Goal: Task Accomplishment & Management: Manage account settings

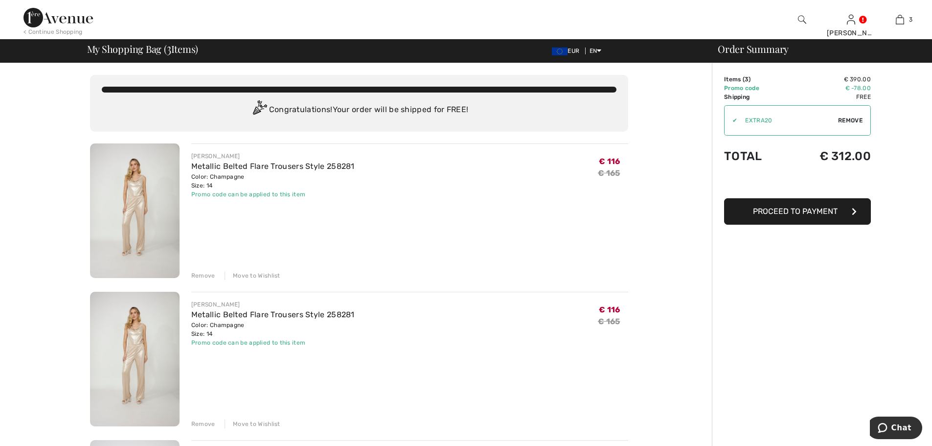
click at [196, 422] on div "Remove" at bounding box center [203, 423] width 24 height 9
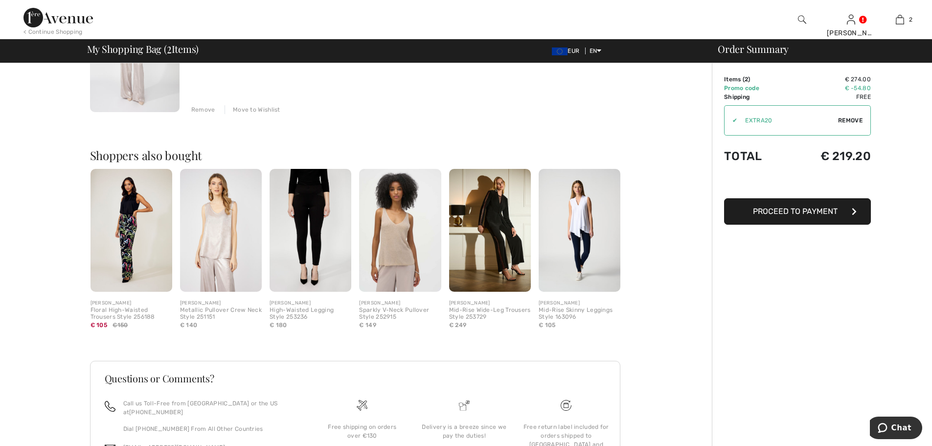
scroll to position [326, 0]
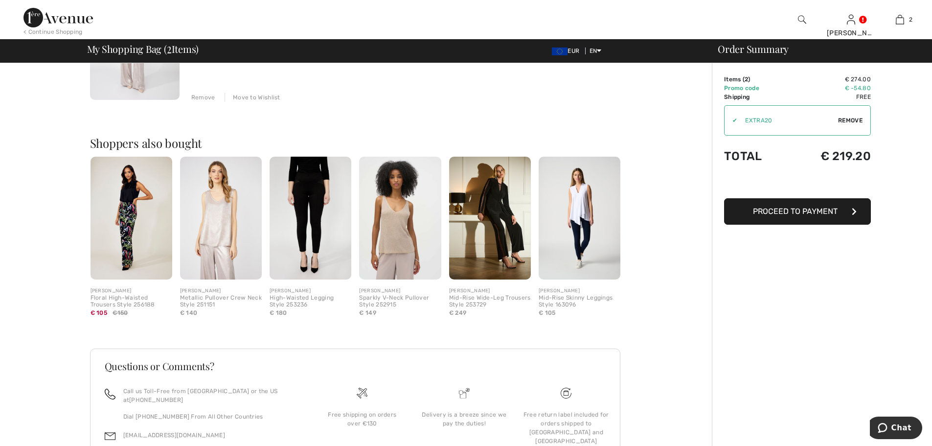
click at [134, 219] on img at bounding box center [132, 218] width 82 height 123
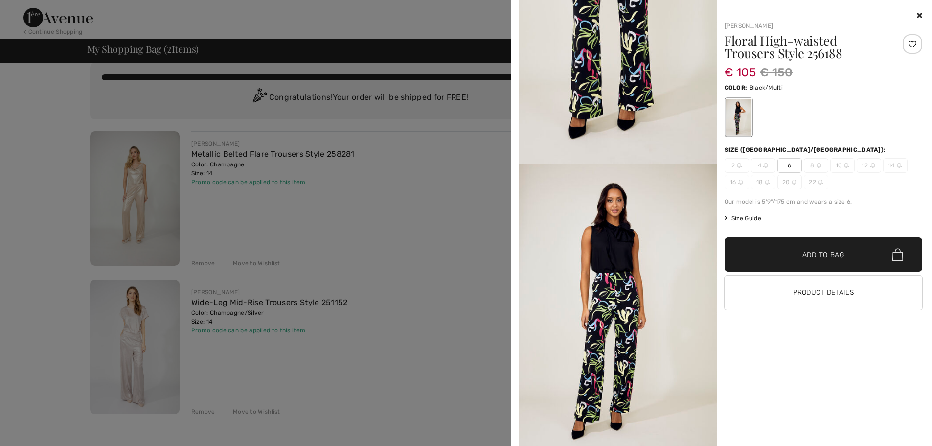
scroll to position [0, 0]
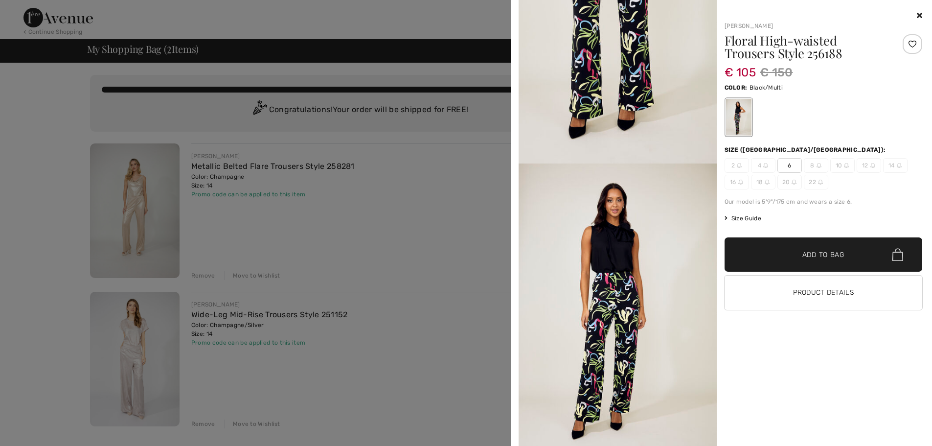
click at [919, 16] on icon at bounding box center [919, 15] width 5 height 8
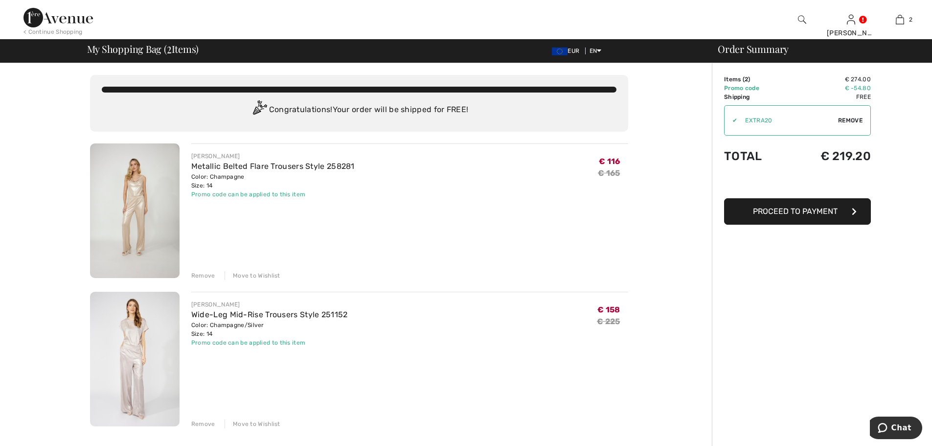
click at [816, 212] on span "Proceed to Payment" at bounding box center [795, 211] width 85 height 9
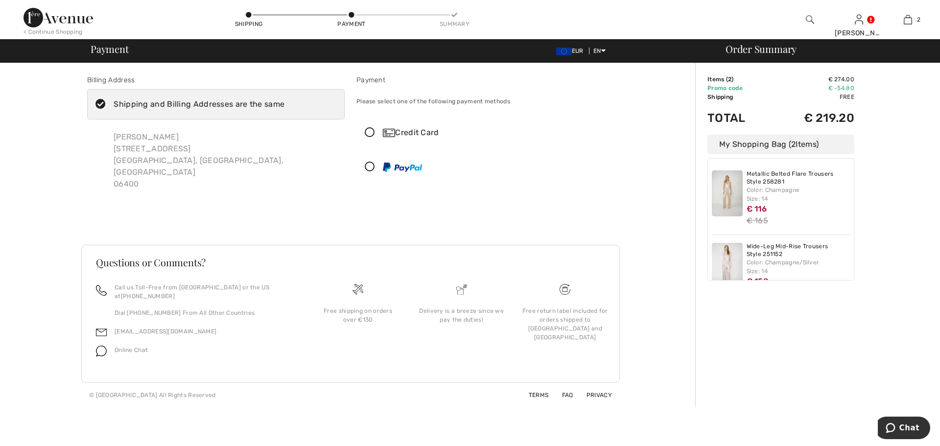
click at [101, 103] on icon at bounding box center [101, 104] width 26 height 10
click at [284, 103] on input "Shipping and Billing Addresses are the same" at bounding box center [287, 104] width 6 height 29
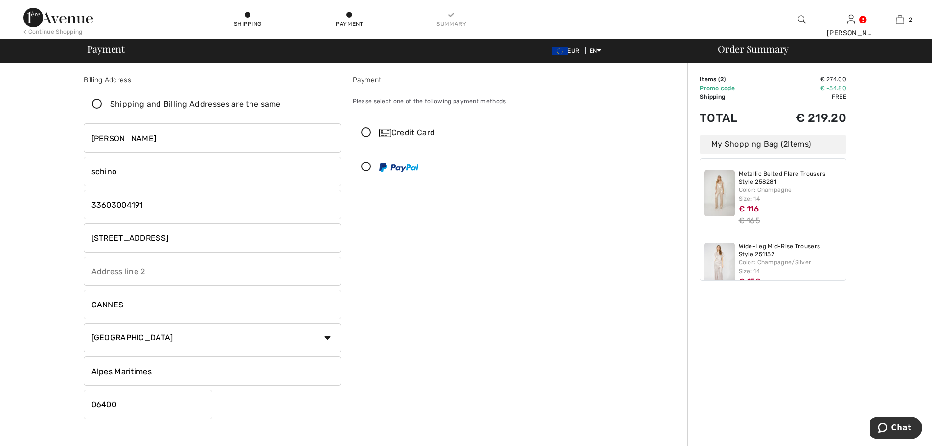
checkbox input "false"
drag, startPoint x: 164, startPoint y: 239, endPoint x: 86, endPoint y: 236, distance: 77.9
click at [86, 236] on input "[STREET_ADDRESS]" at bounding box center [212, 237] width 257 height 29
type input "[STREET_ADDRESS]"
click at [183, 273] on input "text" at bounding box center [212, 270] width 257 height 29
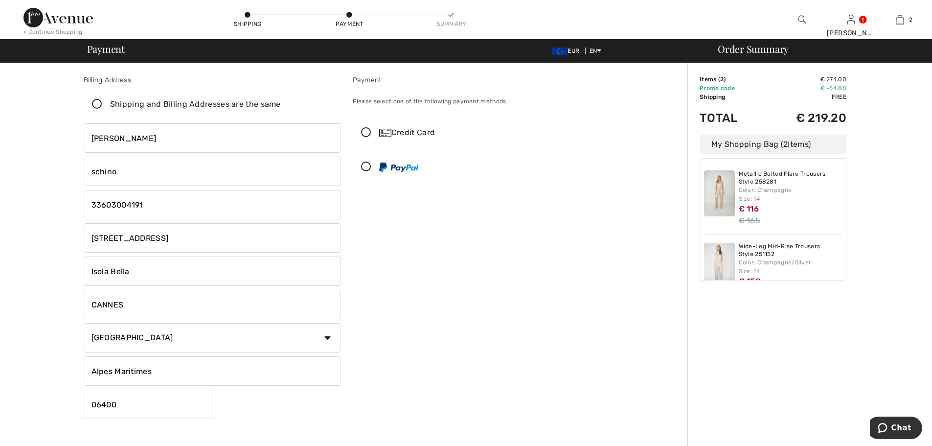
type input "Isola Bella"
click at [506, 394] on div "Payment Please select one of the following payment methods Credit Card 1 2 3 4 …" at bounding box center [481, 249] width 269 height 348
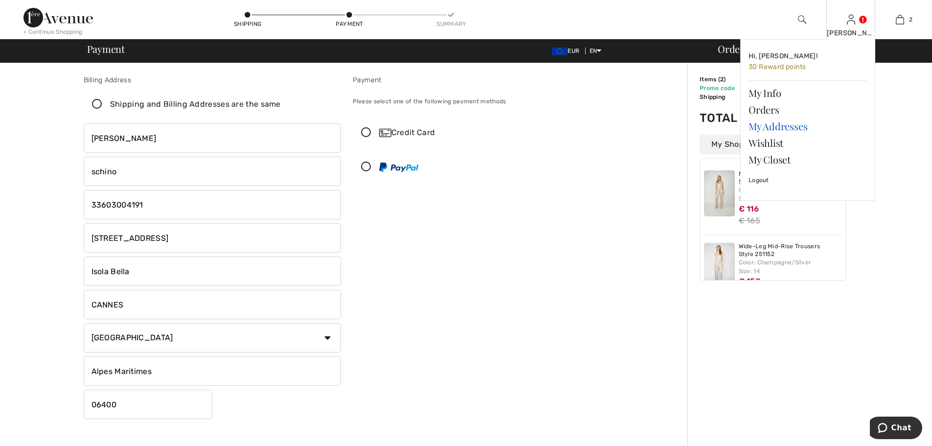
click at [792, 129] on link "My Addresses" at bounding box center [808, 126] width 118 height 17
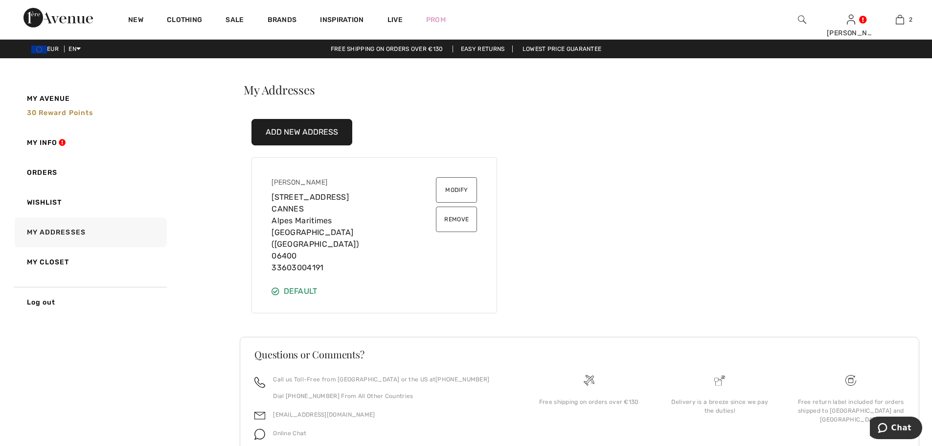
click at [460, 189] on button "Modify" at bounding box center [456, 189] width 41 height 25
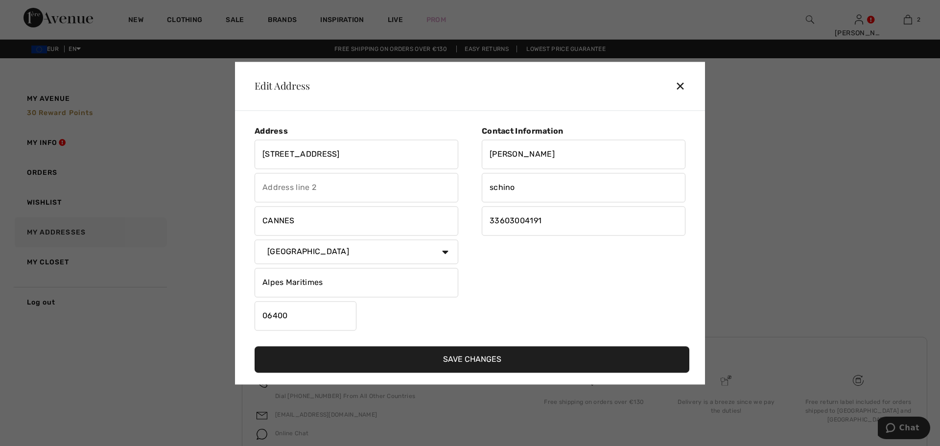
click at [411, 159] on input "[STREET_ADDRESS]" at bounding box center [356, 153] width 204 height 29
drag, startPoint x: 411, startPoint y: 159, endPoint x: 176, endPoint y: 145, distance: 234.8
click at [187, 143] on div "Edit Address ✕ Address 38 boulevard d CANNES Country Canada United States Afgha…" at bounding box center [470, 223] width 940 height 446
type input "[STREET_ADDRESS]"
click at [328, 192] on input "text" at bounding box center [356, 187] width 204 height 29
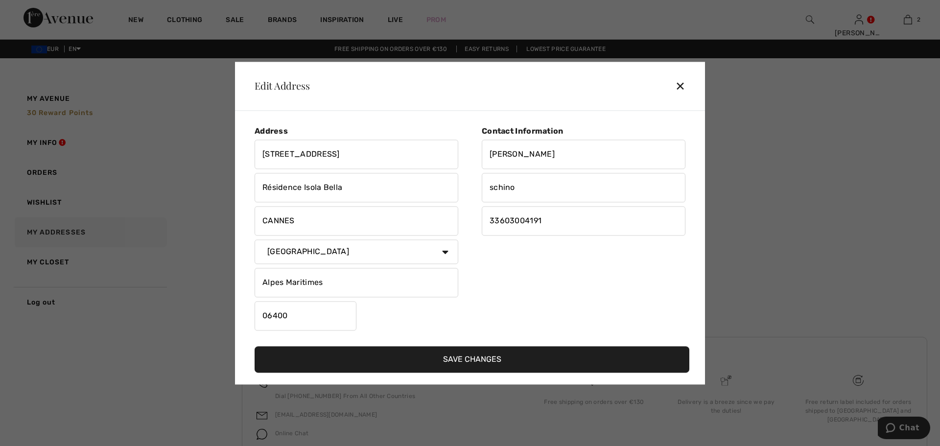
type input "Résidence Isola Bella"
click at [607, 280] on div "Contact Information simone schino 33603004191" at bounding box center [577, 230] width 215 height 208
drag, startPoint x: 492, startPoint y: 154, endPoint x: 486, endPoint y: 163, distance: 11.0
click at [491, 154] on input "simone" at bounding box center [584, 153] width 204 height 29
type input "[PERSON_NAME]"
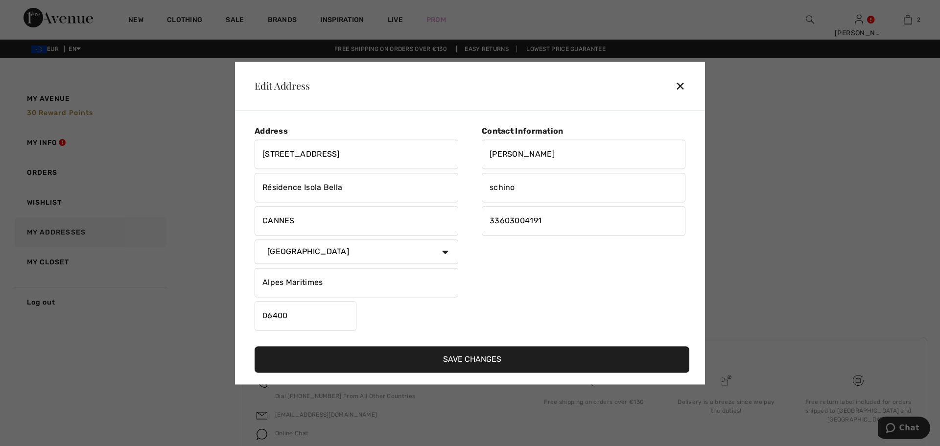
click at [494, 186] on input "schino" at bounding box center [584, 187] width 204 height 29
type input "Schino"
click at [589, 273] on div "Contact Information Simone Schino 33603004191" at bounding box center [577, 230] width 215 height 208
click at [478, 363] on button "Save Changes" at bounding box center [471, 359] width 435 height 26
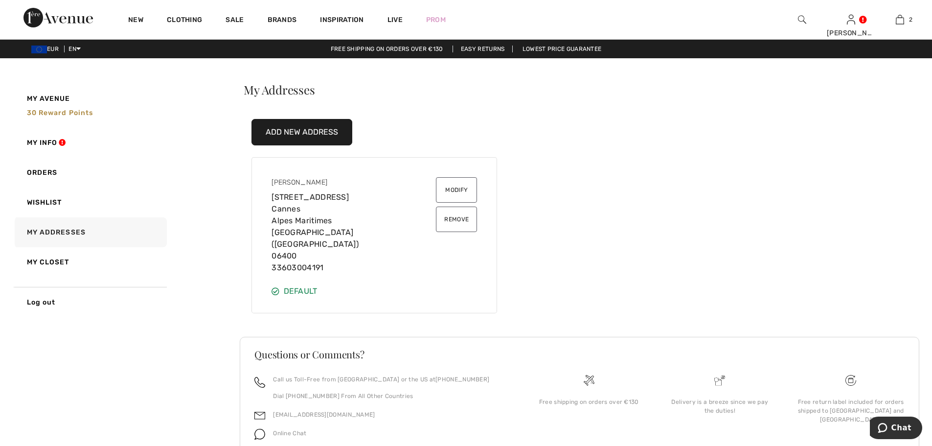
click at [283, 133] on button "Add New Address" at bounding box center [302, 132] width 101 height 26
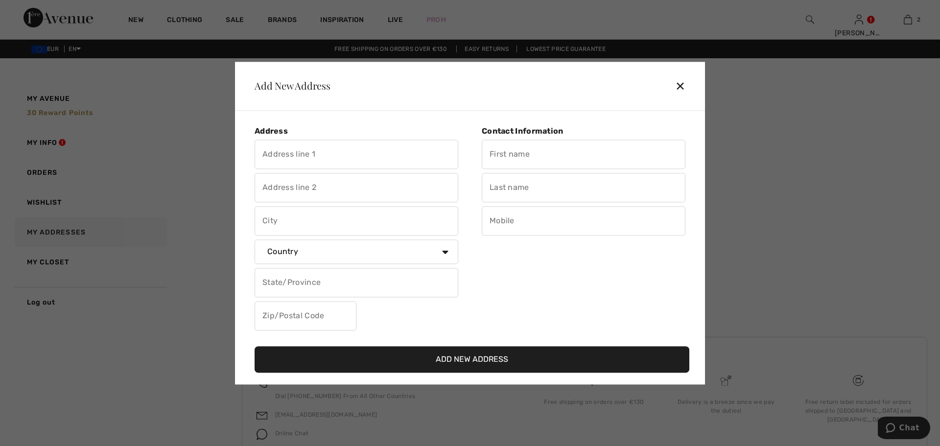
click at [682, 86] on div "✕" at bounding box center [684, 86] width 18 height 21
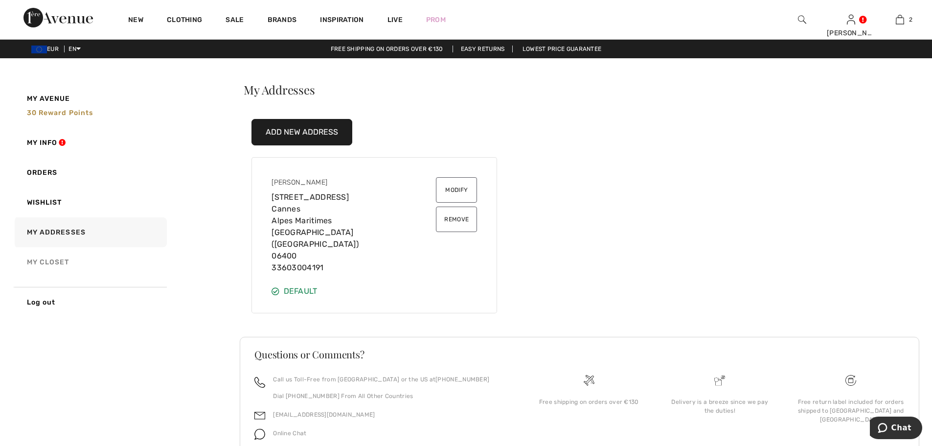
click at [152, 264] on link "My Closet" at bounding box center [90, 262] width 154 height 30
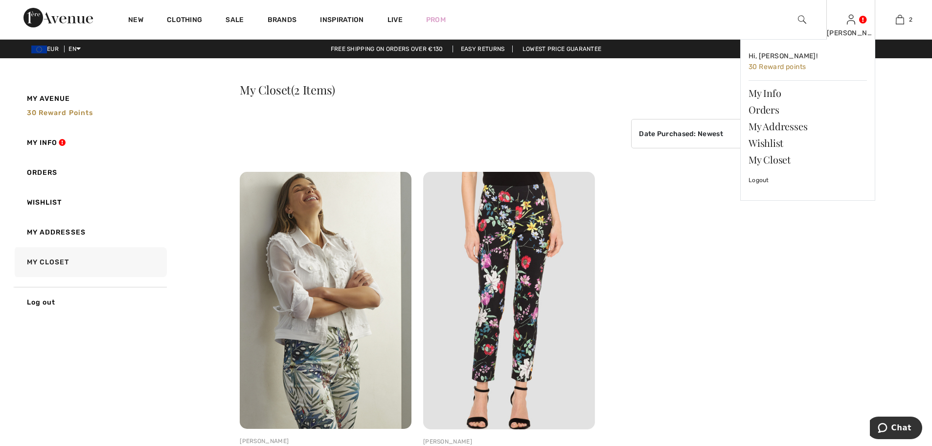
click at [856, 23] on div "Simone Hi, Simone! 30 Reward points My Info Orders My Addresses Wishlist My Clo…" at bounding box center [851, 19] width 49 height 39
click at [855, 21] on link at bounding box center [851, 19] width 8 height 9
click at [855, 36] on div "[PERSON_NAME]" at bounding box center [851, 33] width 48 height 10
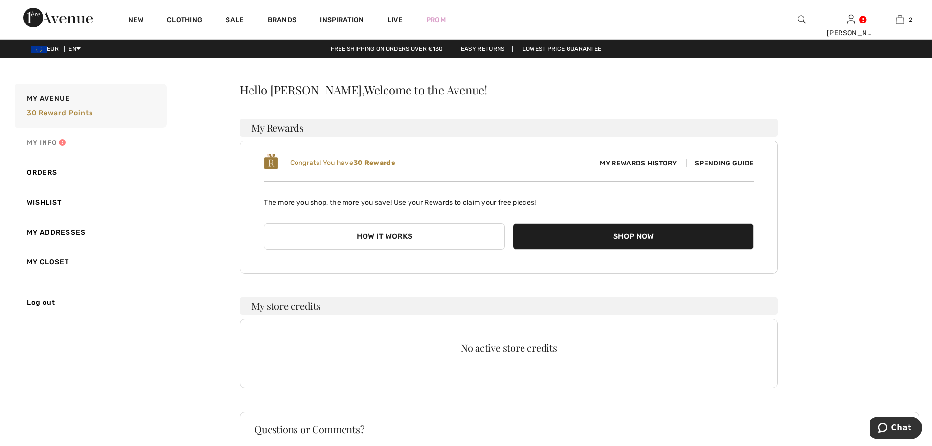
click at [31, 138] on link "My Info" at bounding box center [90, 143] width 154 height 30
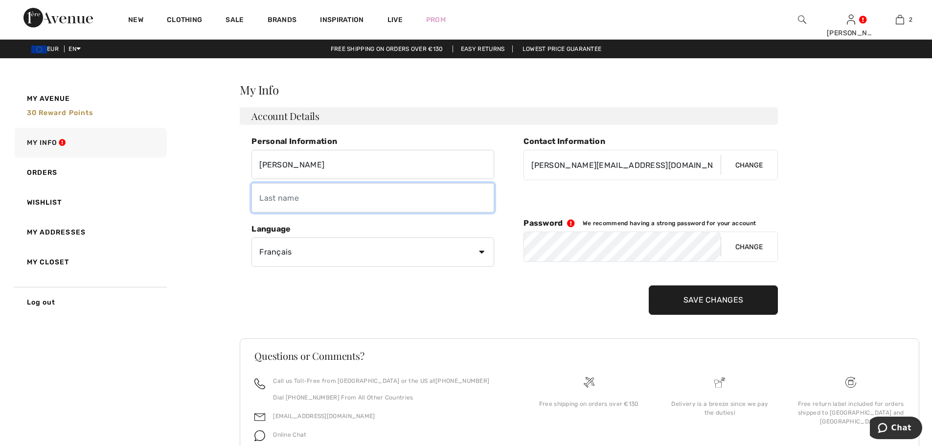
click at [317, 201] on input "text" at bounding box center [373, 197] width 243 height 29
type input "SCHINO"
click at [193, 289] on div "My Avenue 30 Reward points My Info Orders Wishlist My Addresses My Closet Log o…" at bounding box center [466, 287] width 909 height 410
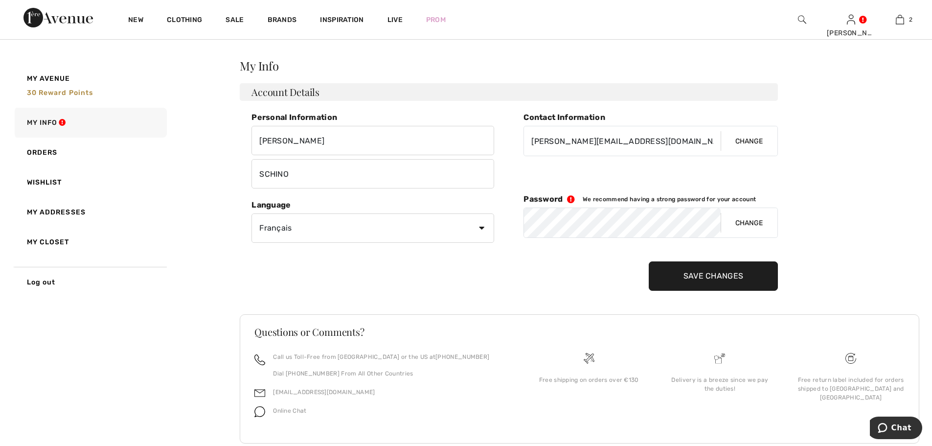
scroll to position [46, 0]
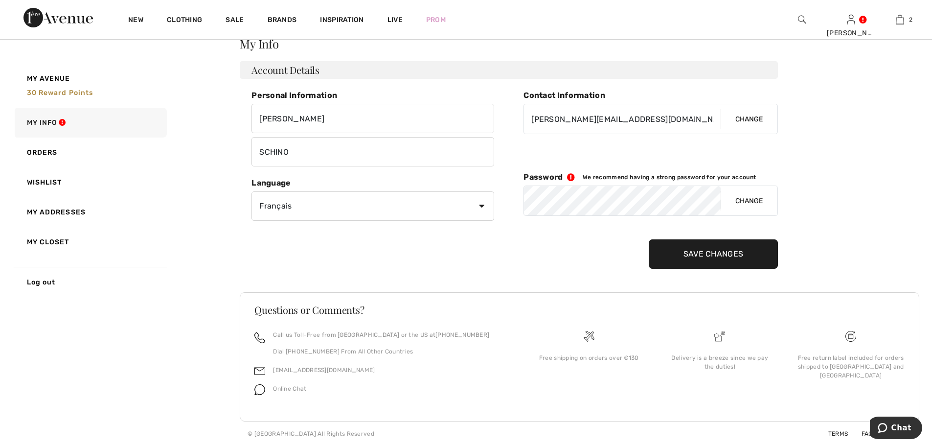
click at [702, 256] on input "Save Changes" at bounding box center [714, 253] width 130 height 29
click at [784, 126] on link "My Addresses" at bounding box center [808, 126] width 118 height 17
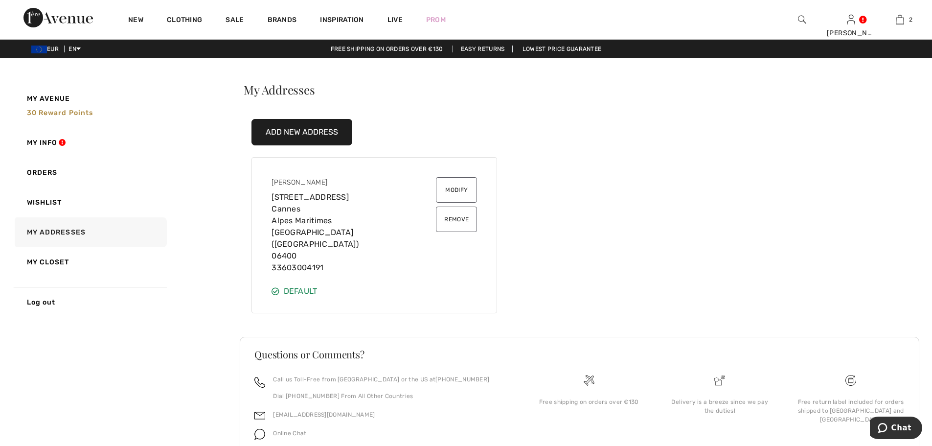
click at [366, 198] on div "Simone Schino 104 Avenue De Vallauris, Résidence Isola Bella Cannes Alpes Marit…" at bounding box center [354, 225] width 164 height 96
click at [461, 191] on button "Modify" at bounding box center [456, 189] width 41 height 25
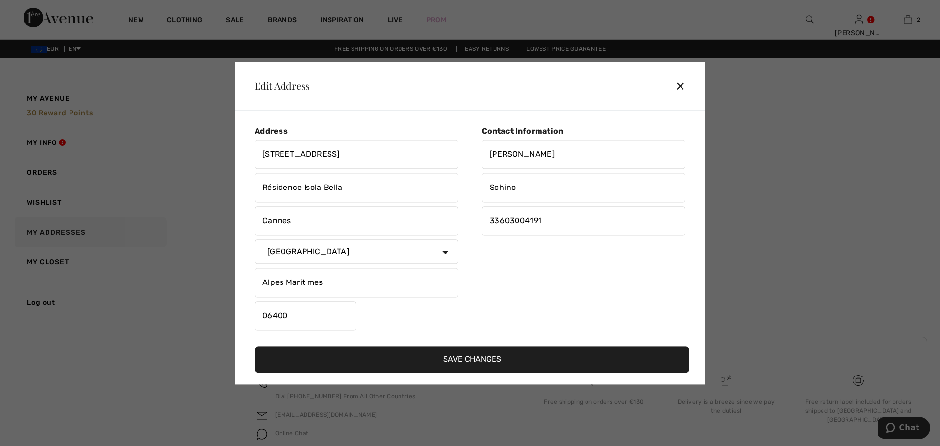
click at [680, 86] on div "✕" at bounding box center [684, 86] width 18 height 21
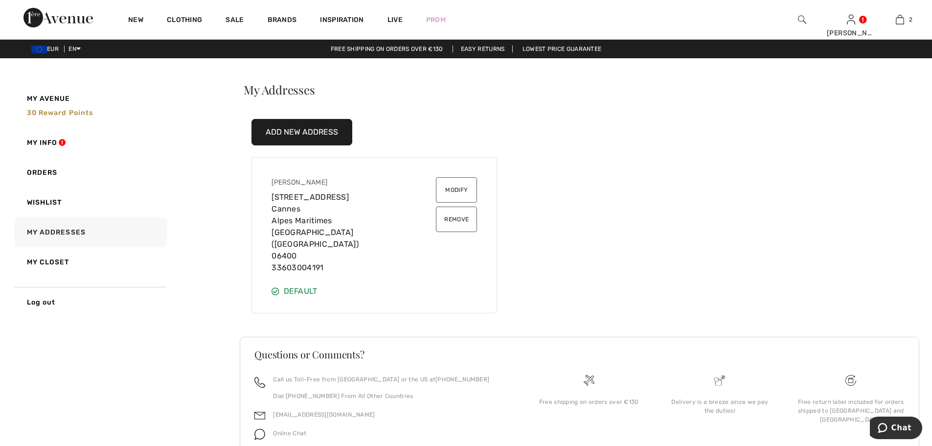
click at [820, 170] on div "My Addresses Add New Address Simone Schino 104 Avenue De Vallauris, Résidence I…" at bounding box center [580, 287] width 680 height 407
click at [455, 191] on button "Modify" at bounding box center [456, 189] width 41 height 25
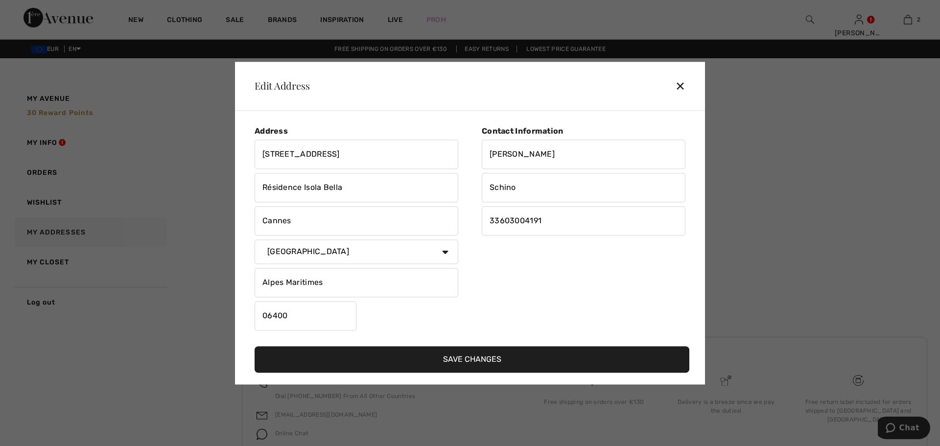
drag, startPoint x: 303, startPoint y: 187, endPoint x: 253, endPoint y: 185, distance: 50.0
click at [258, 187] on input "Résidence Isola Bella" at bounding box center [356, 187] width 204 height 29
type input "Isola Bella"
click at [847, 264] on div at bounding box center [470, 223] width 940 height 446
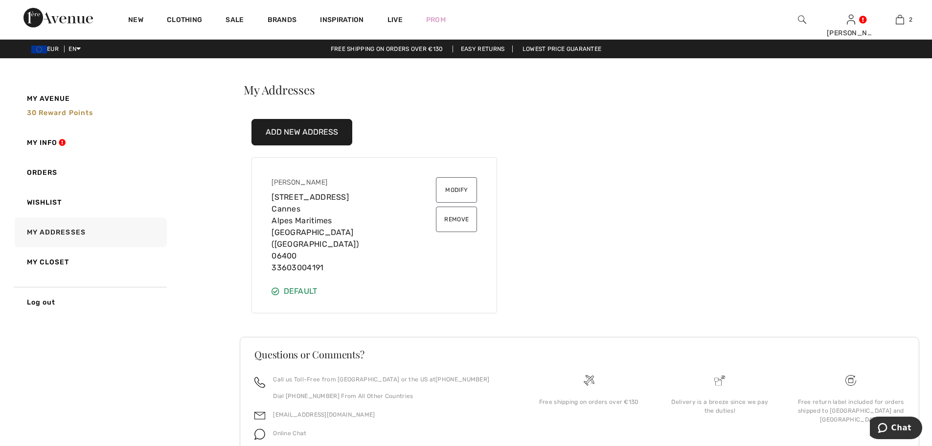
click at [454, 195] on button "Modify" at bounding box center [456, 189] width 41 height 25
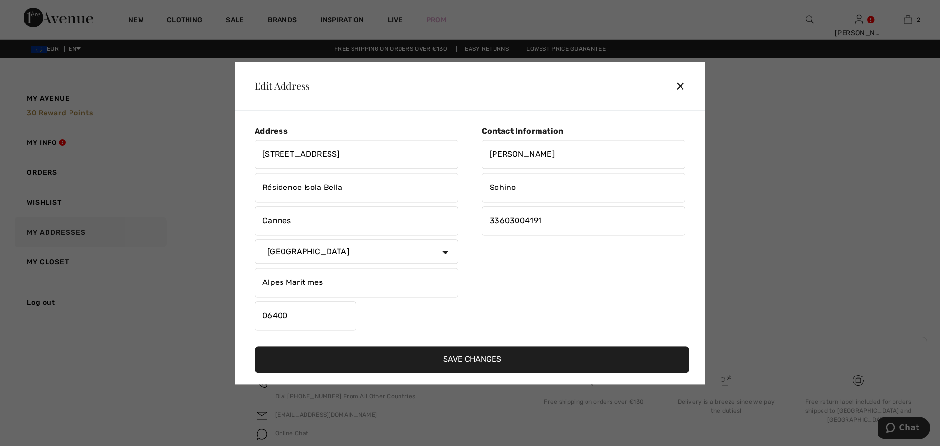
drag, startPoint x: 301, startPoint y: 187, endPoint x: 264, endPoint y: 185, distance: 37.7
click at [264, 185] on input "Résidence Isola Bella" at bounding box center [356, 187] width 204 height 29
type input "Isola Bella"
click at [490, 355] on button "Save Changes" at bounding box center [471, 359] width 435 height 26
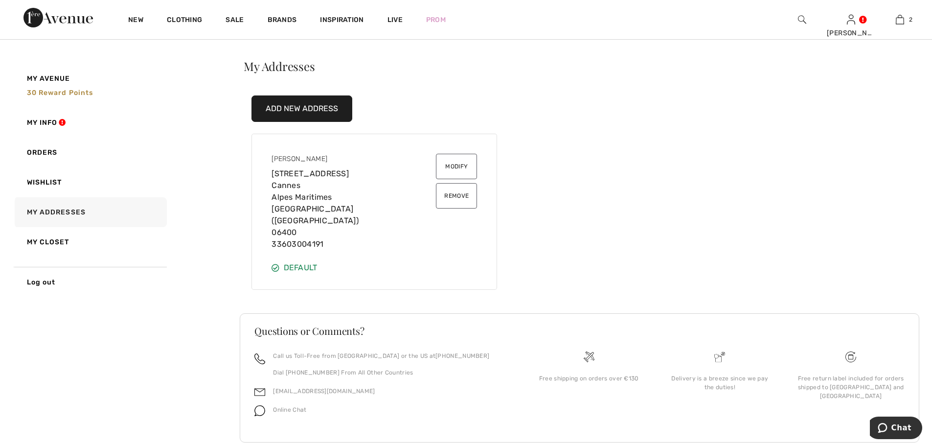
scroll to position [33, 0]
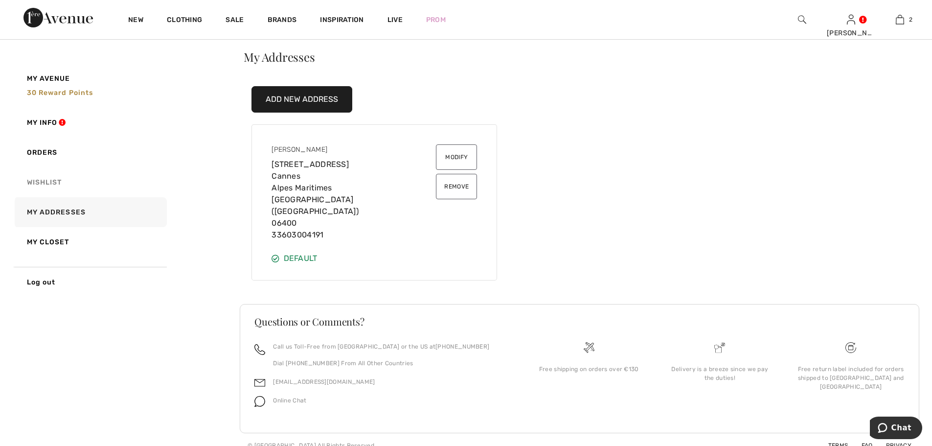
click at [46, 180] on link "Wishlist" at bounding box center [90, 182] width 154 height 30
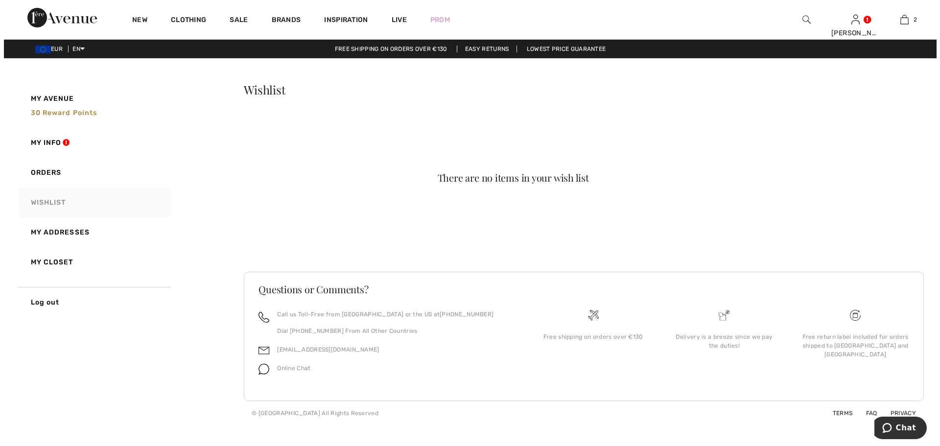
scroll to position [0, 0]
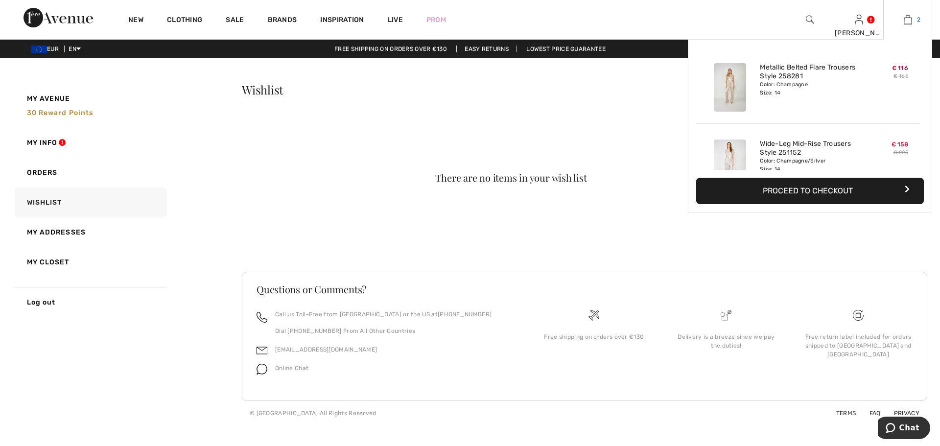
click at [909, 21] on img at bounding box center [907, 20] width 8 height 12
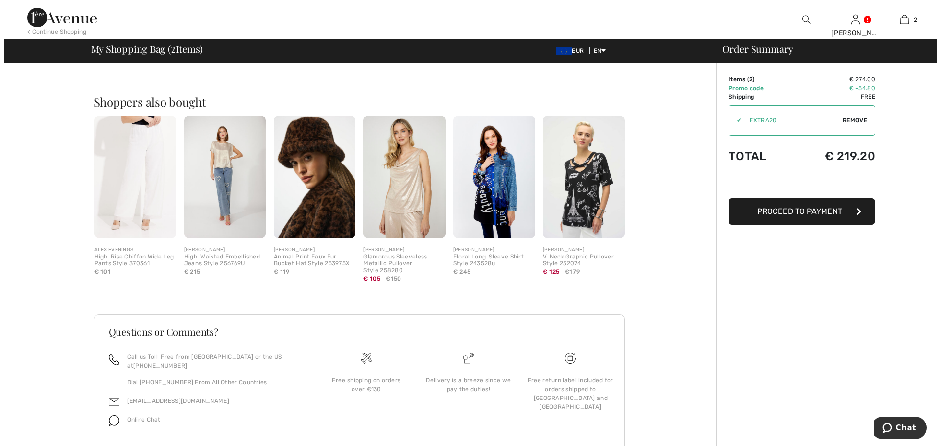
scroll to position [390, 0]
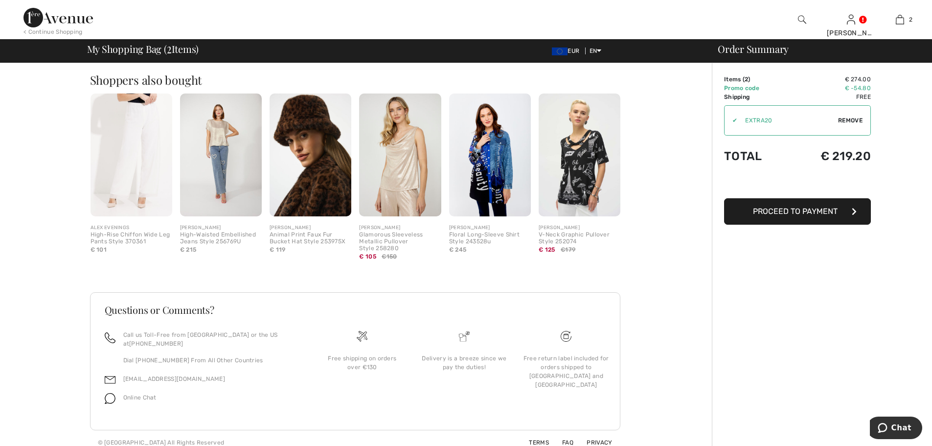
click at [221, 185] on img at bounding box center [221, 154] width 82 height 123
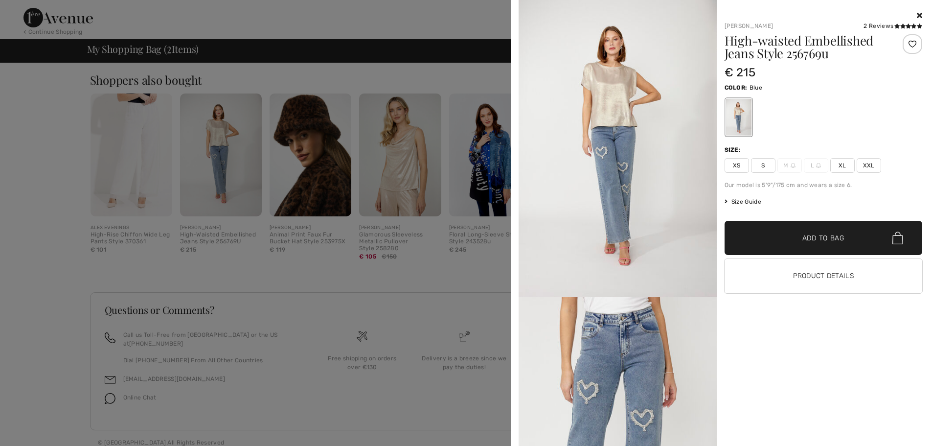
click at [921, 17] on icon at bounding box center [919, 15] width 5 height 8
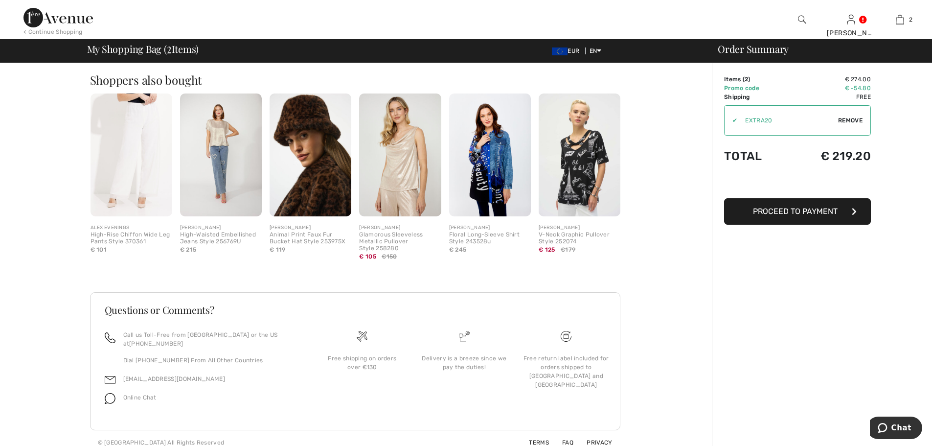
click at [150, 185] on img at bounding box center [132, 154] width 82 height 123
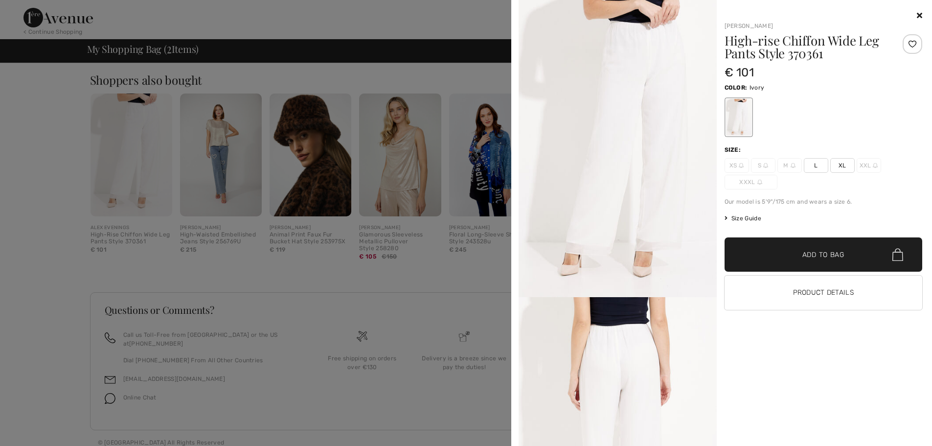
click at [785, 51] on h1 "High-rise Chiffon Wide Leg Pants Style 370361" at bounding box center [807, 46] width 165 height 25
click at [754, 220] on span "Size Guide" at bounding box center [743, 218] width 37 height 9
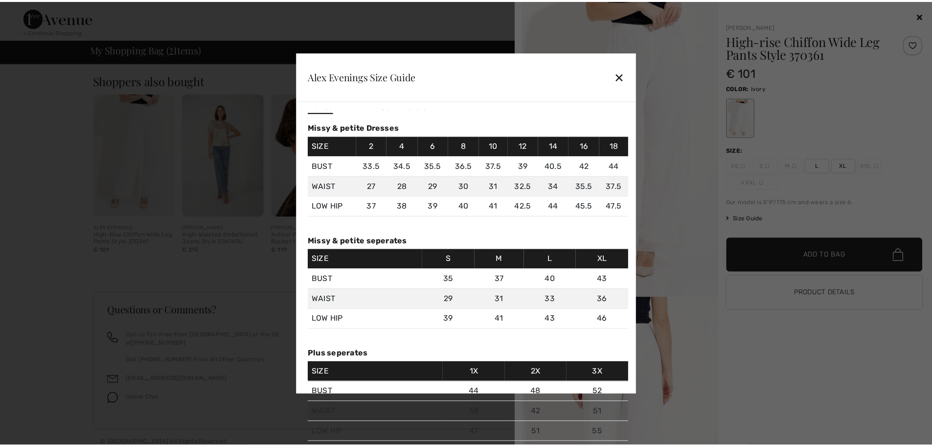
scroll to position [0, 0]
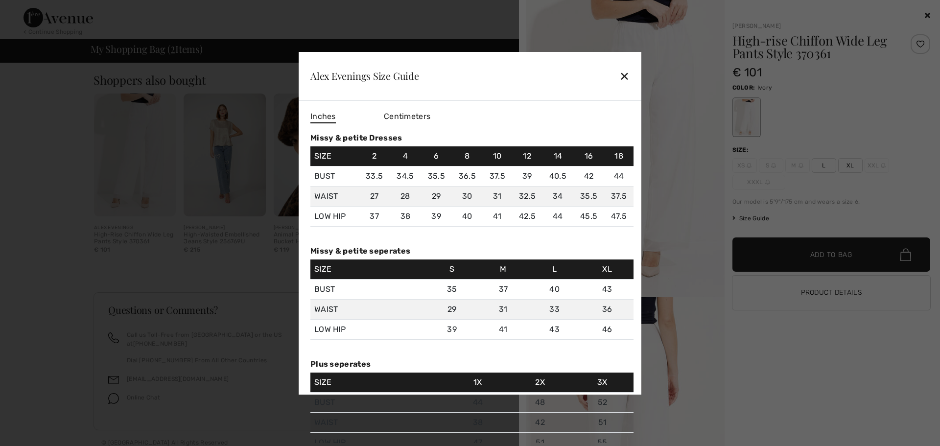
click at [622, 76] on div "✕" at bounding box center [624, 76] width 10 height 21
